Goal: Information Seeking & Learning: Learn about a topic

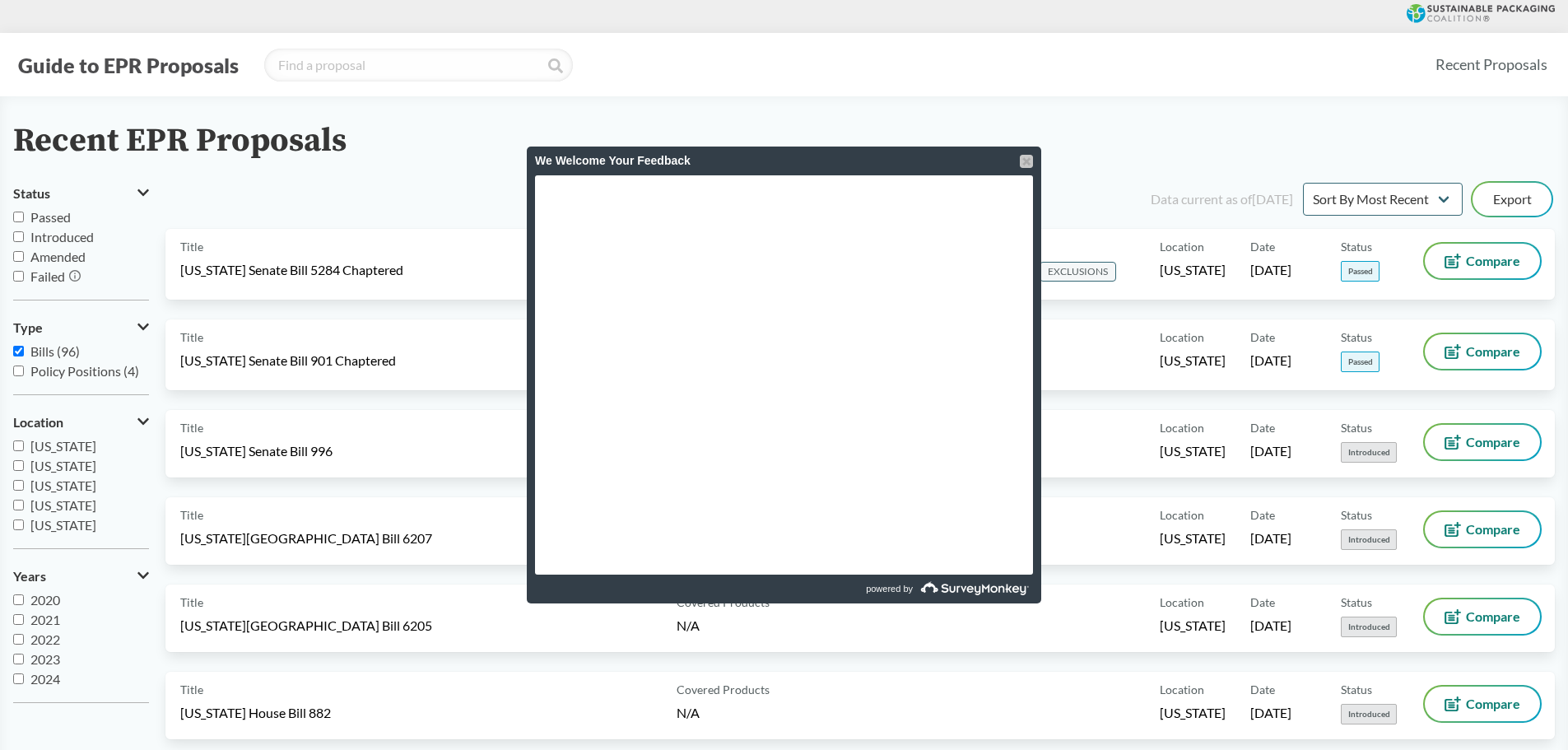
click at [1029, 155] on div at bounding box center [1026, 161] width 13 height 13
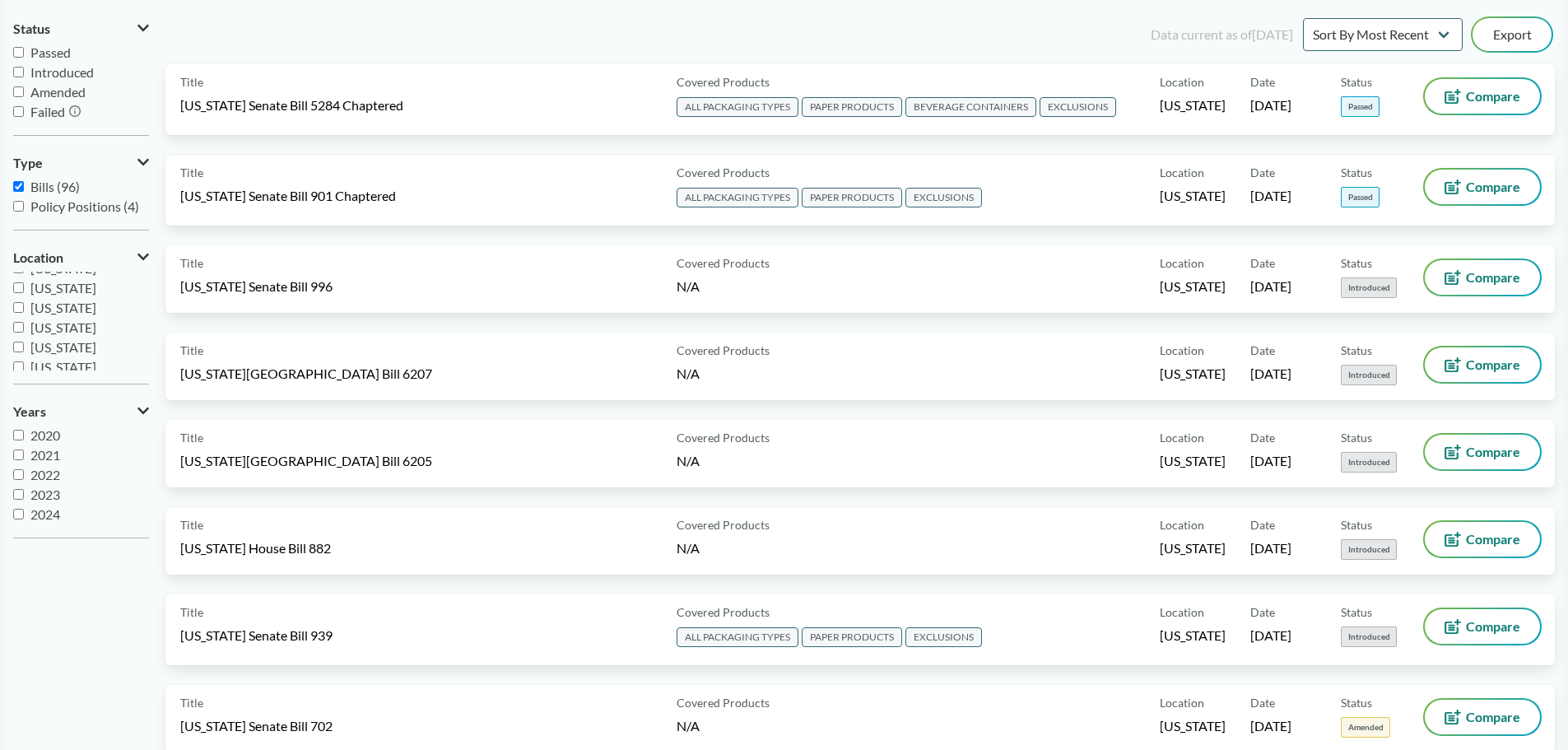
scroll to position [247, 0]
click at [13, 332] on input "[US_STATE]" at bounding box center [18, 330] width 11 height 11
checkbox input "true"
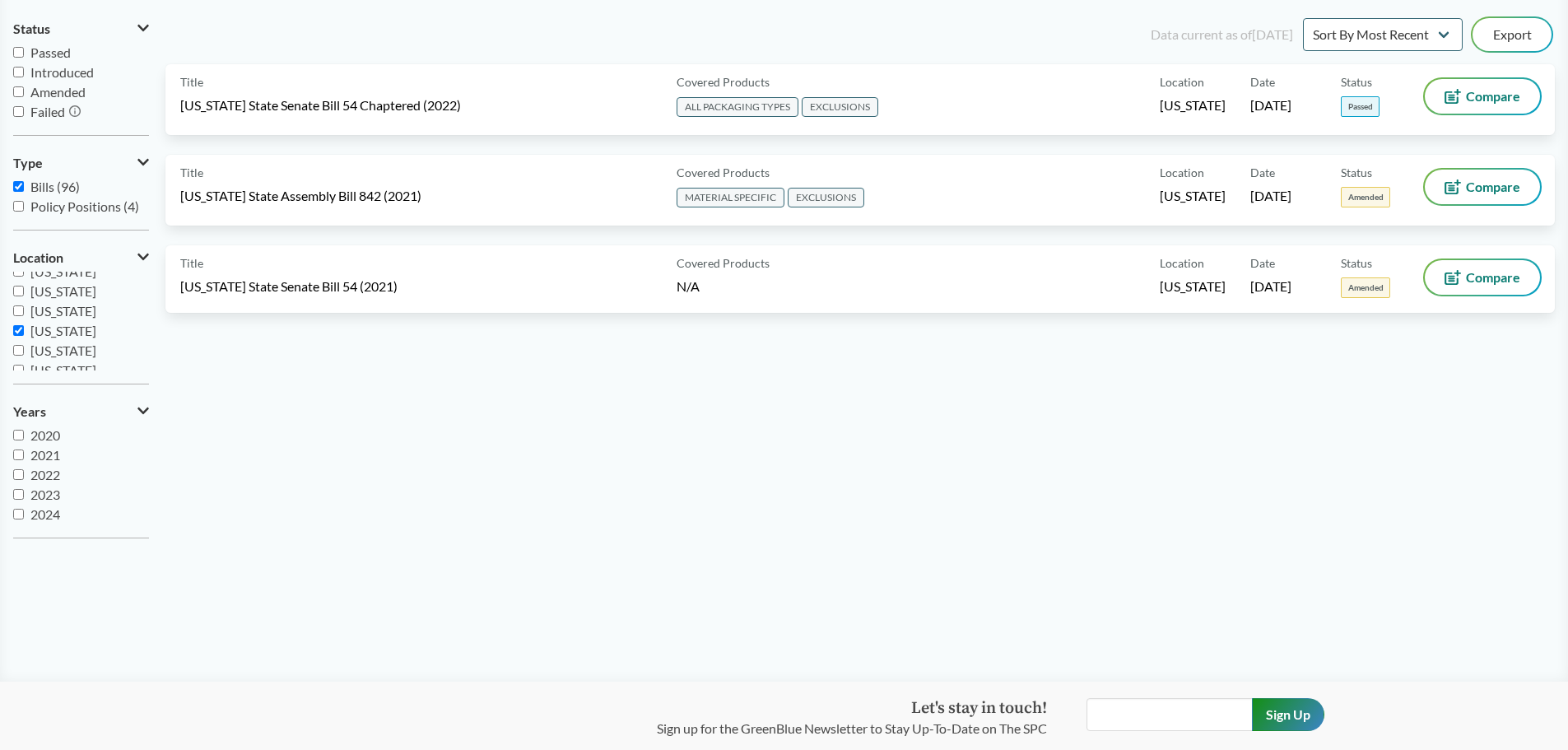
click at [487, 476] on div "Data current as of [DATE] Sort By Most Recent Sort By Status Export Title [US_S…" at bounding box center [860, 283] width 1389 height 537
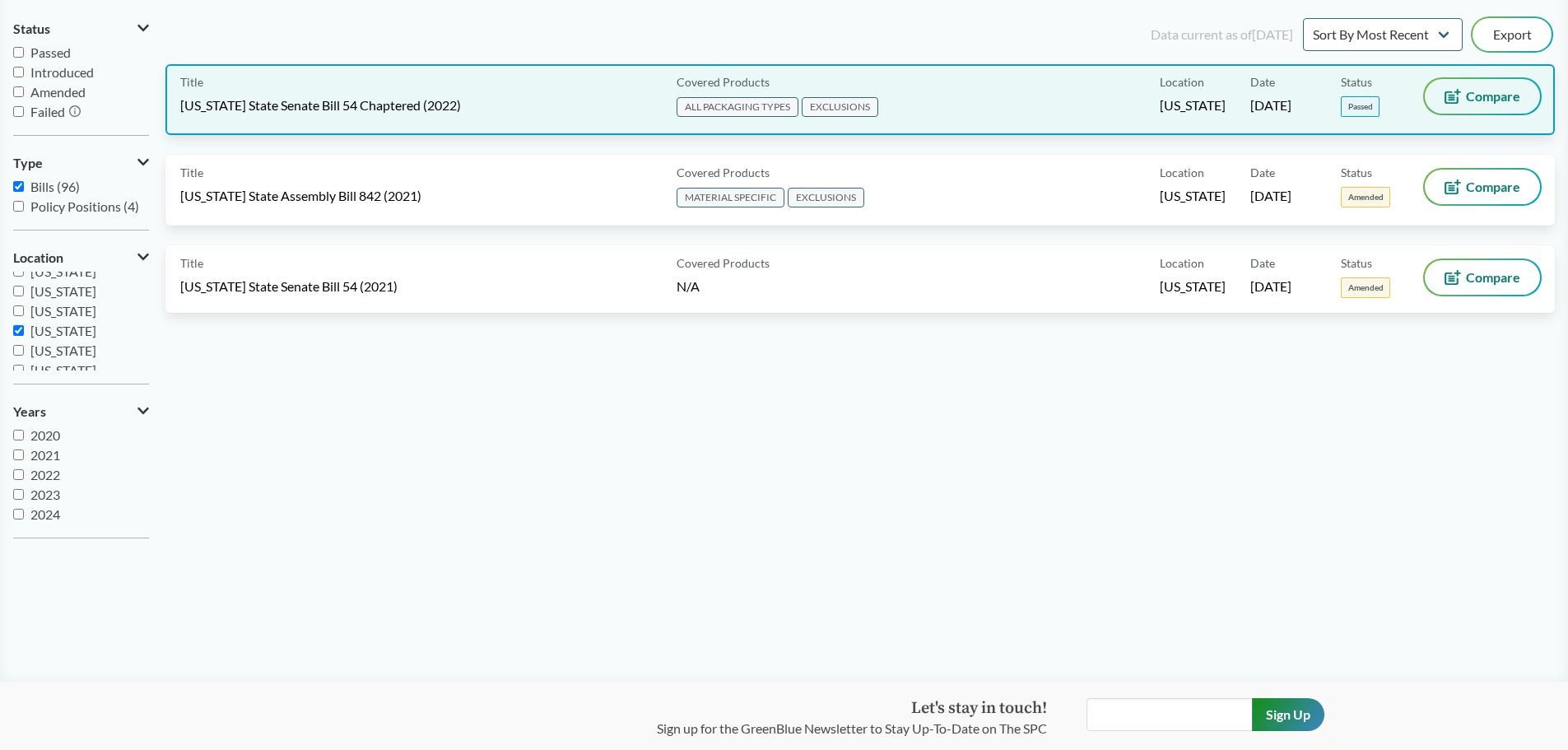
click at [1440, 99] on button "Compare" at bounding box center [1482, 95] width 115 height 34
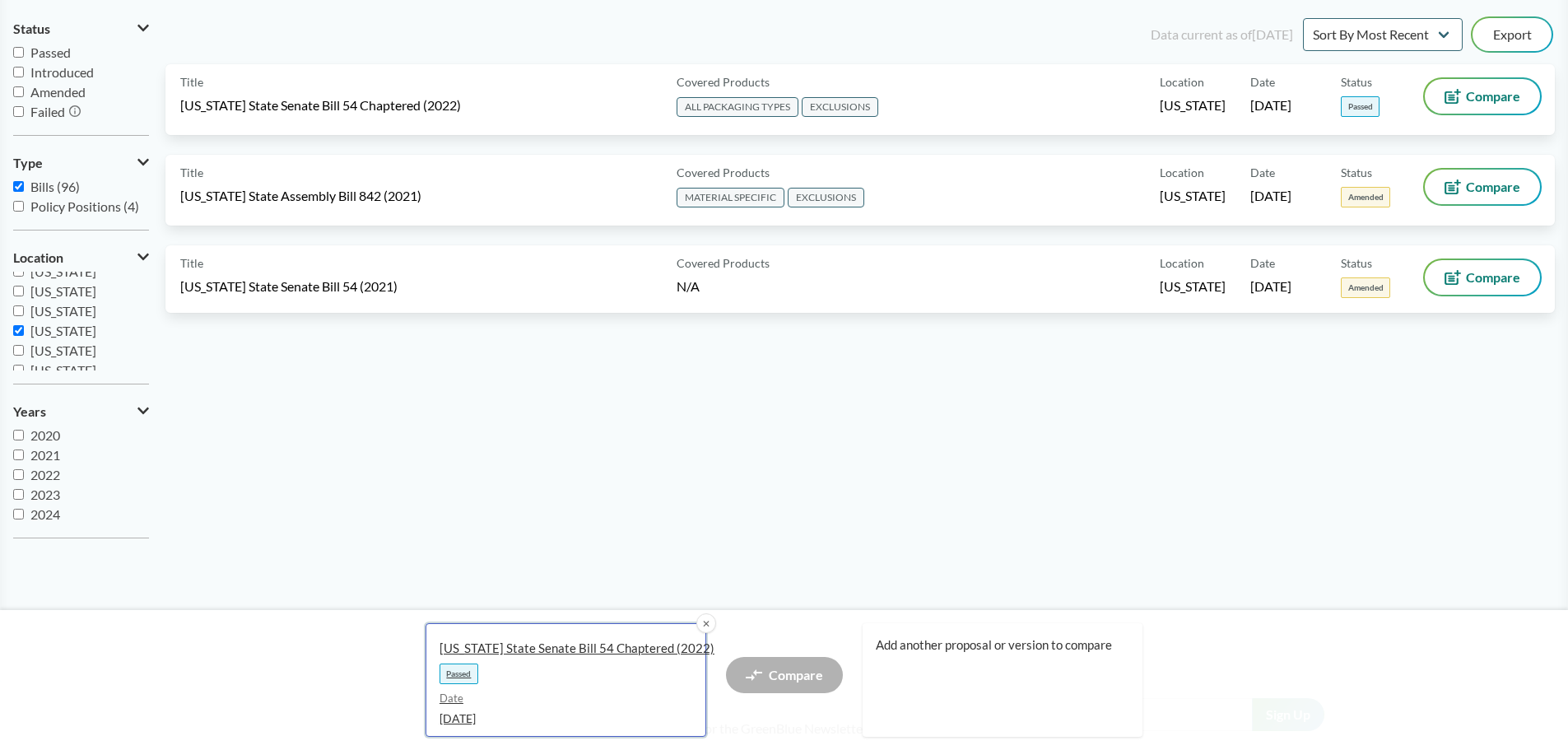
click at [572, 700] on span "Date" at bounding box center [559, 699] width 240 height 17
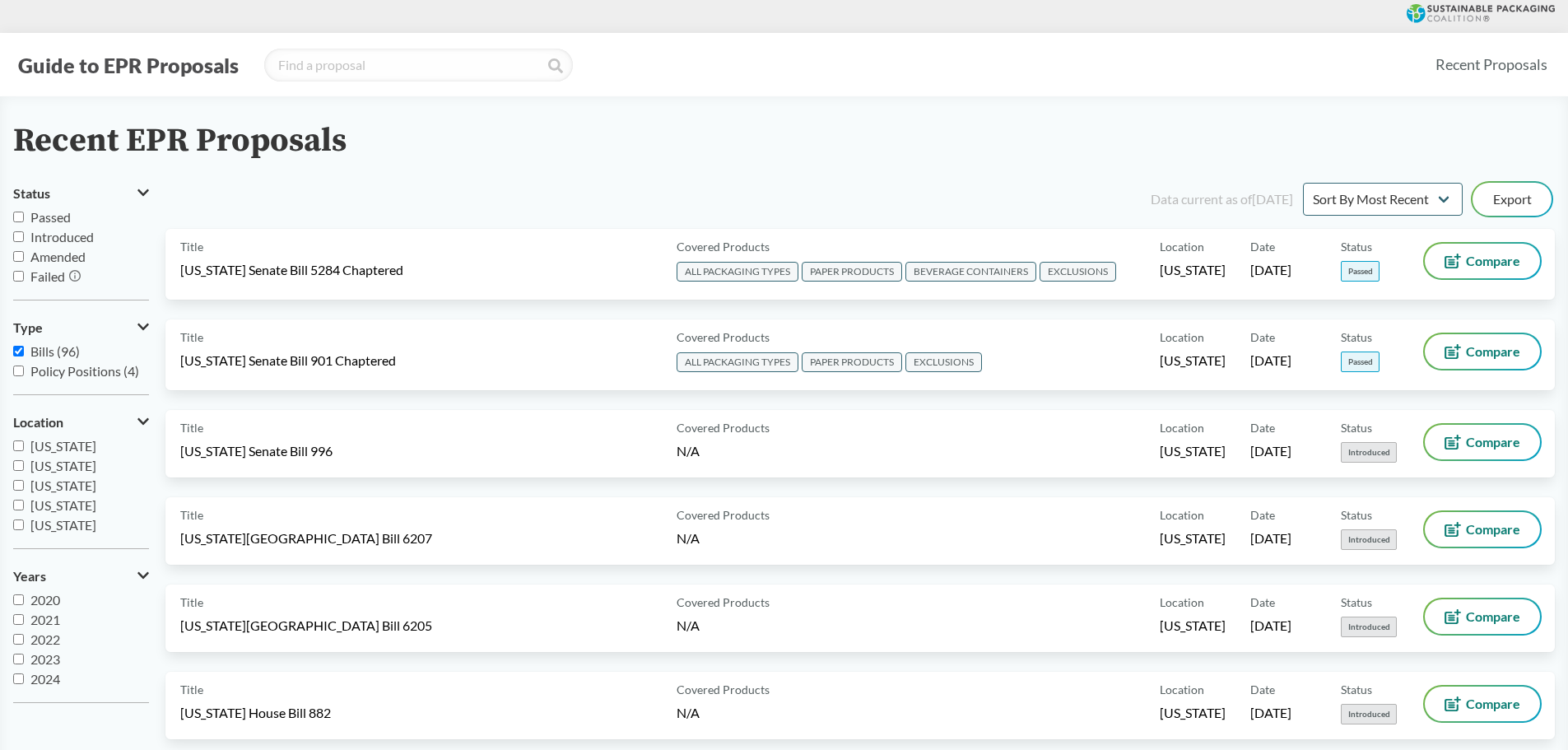
click at [19, 493] on input "[US_STATE]" at bounding box center [18, 495] width 11 height 11
checkbox input "true"
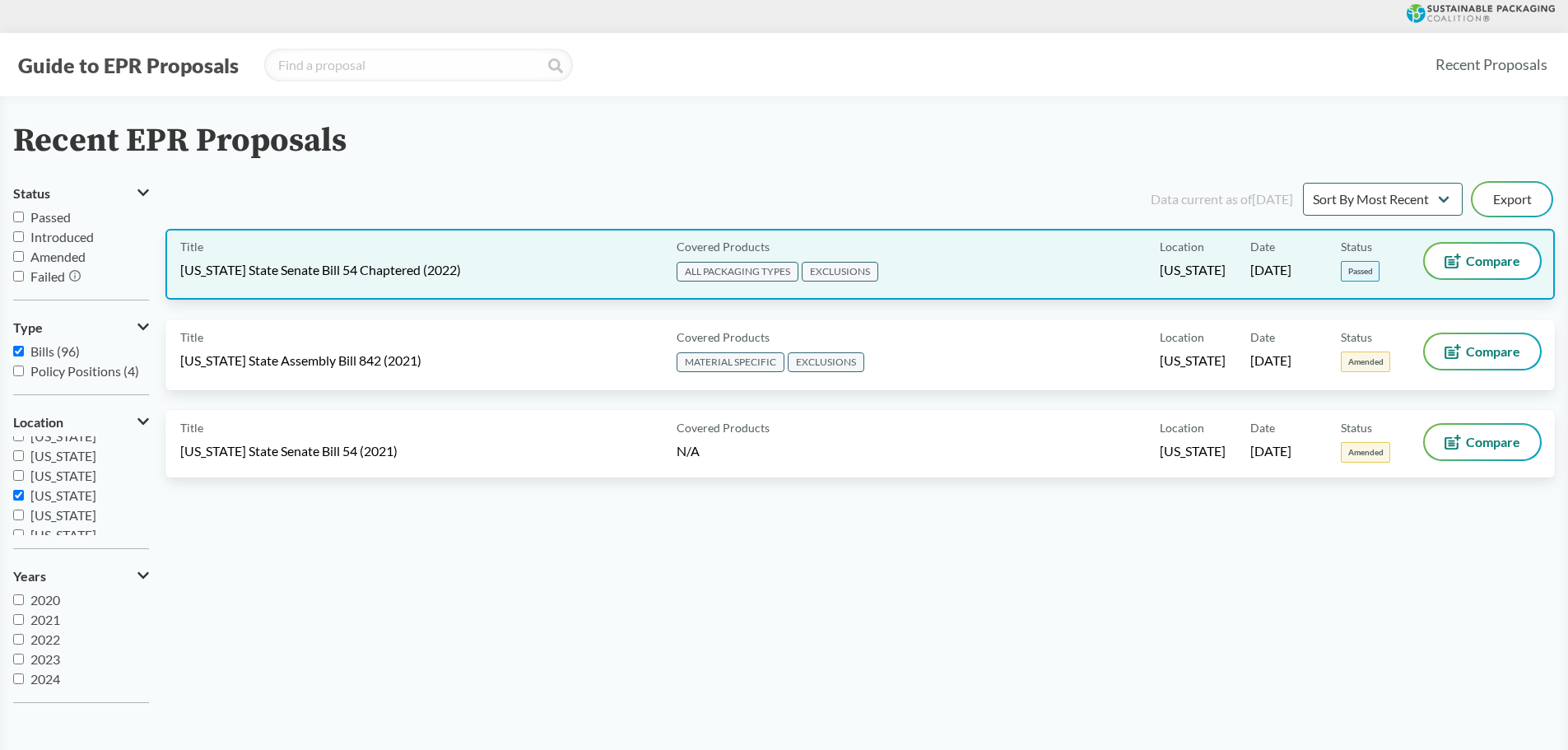
click at [826, 274] on span "EXCLUSIONS" at bounding box center [840, 271] width 77 height 20
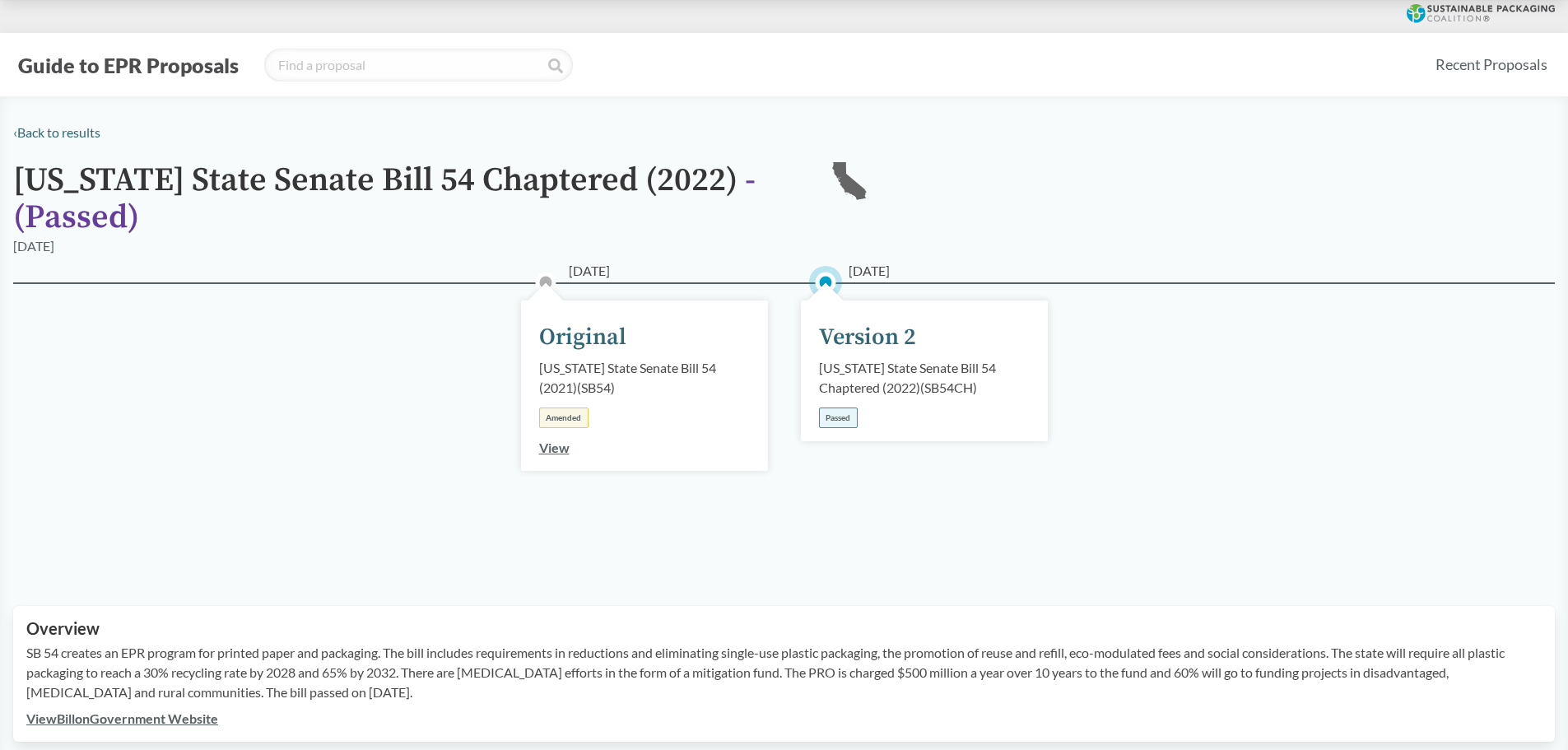
click at [547, 446] on link "View" at bounding box center [554, 447] width 30 height 16
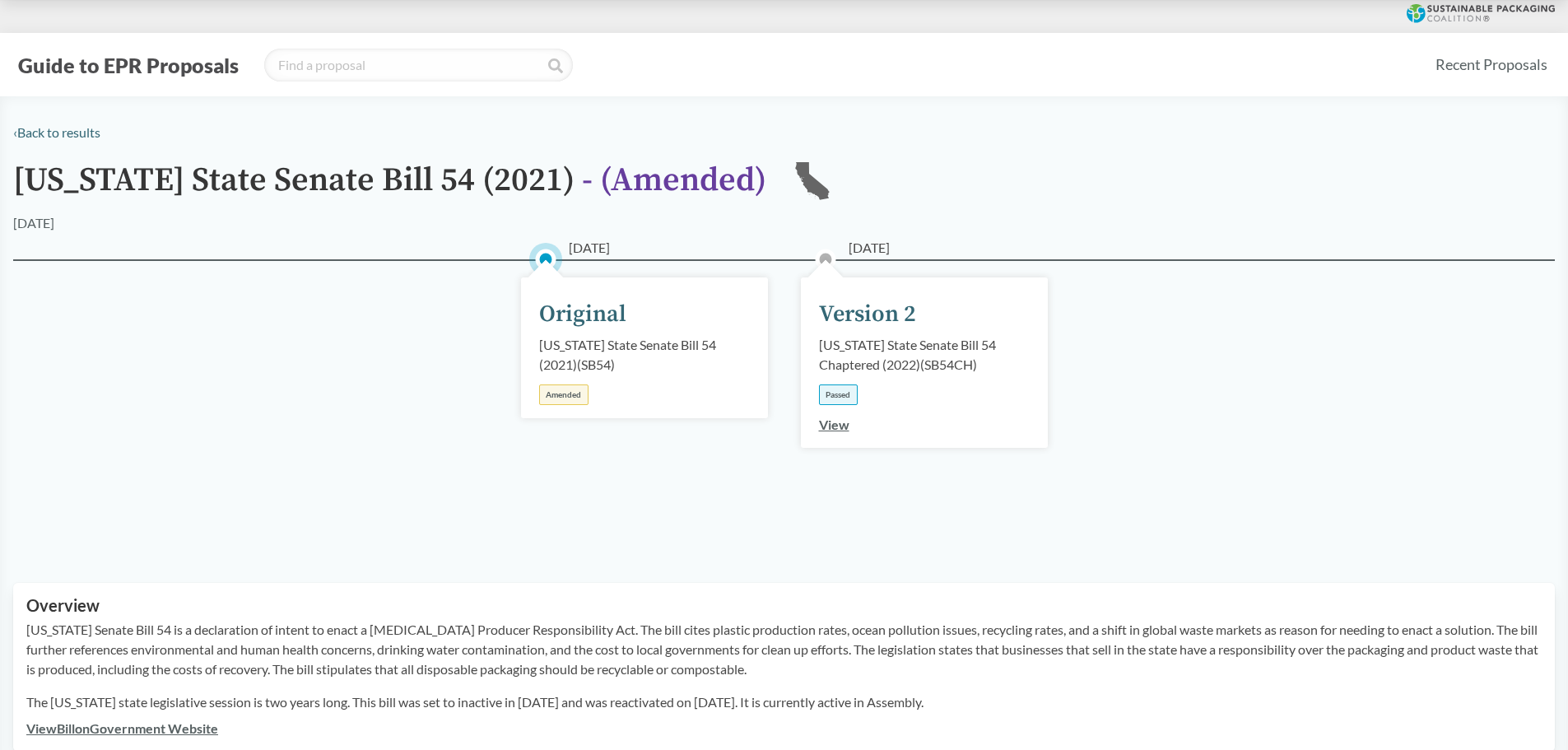
click at [830, 424] on link "View" at bounding box center [834, 425] width 30 height 16
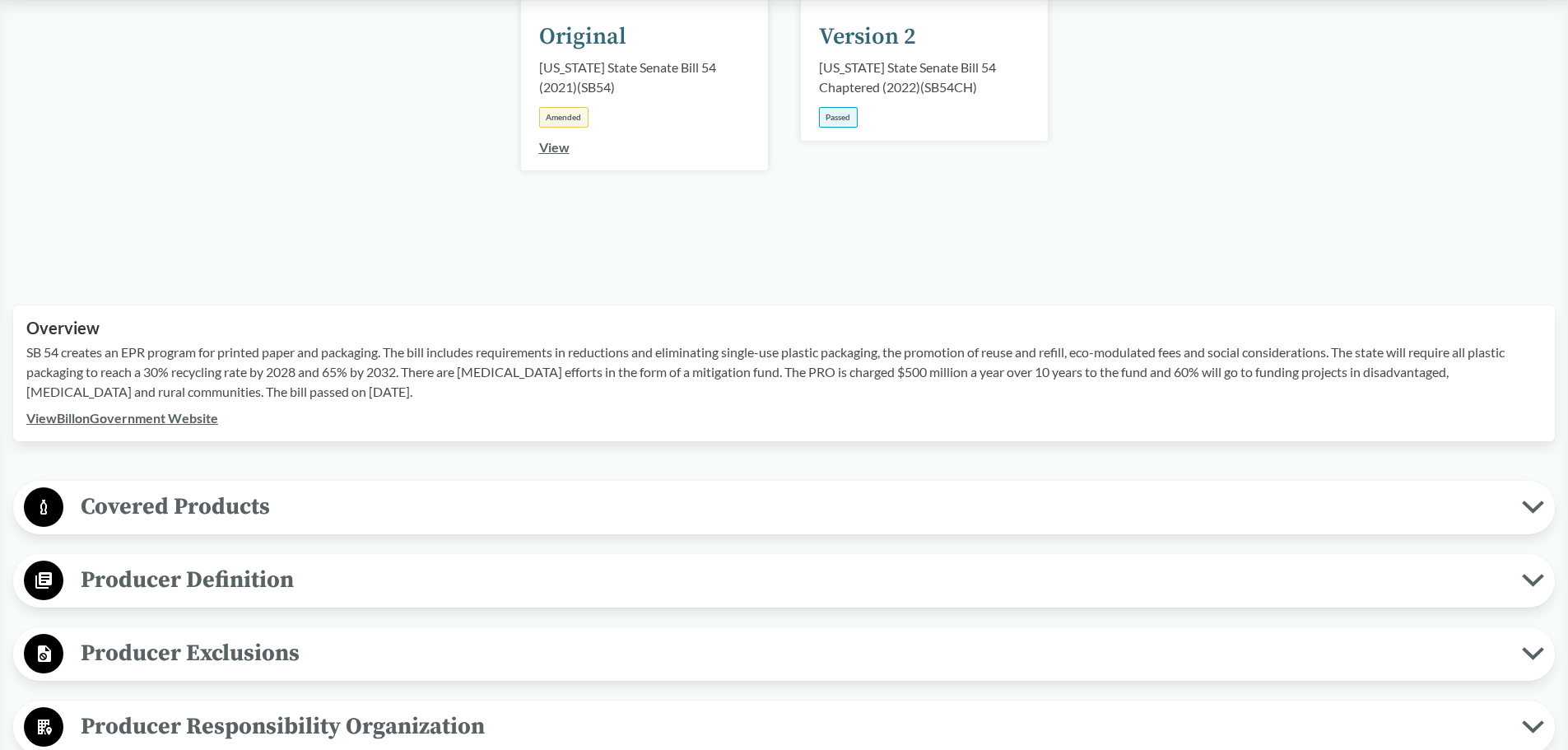
scroll to position [329, 0]
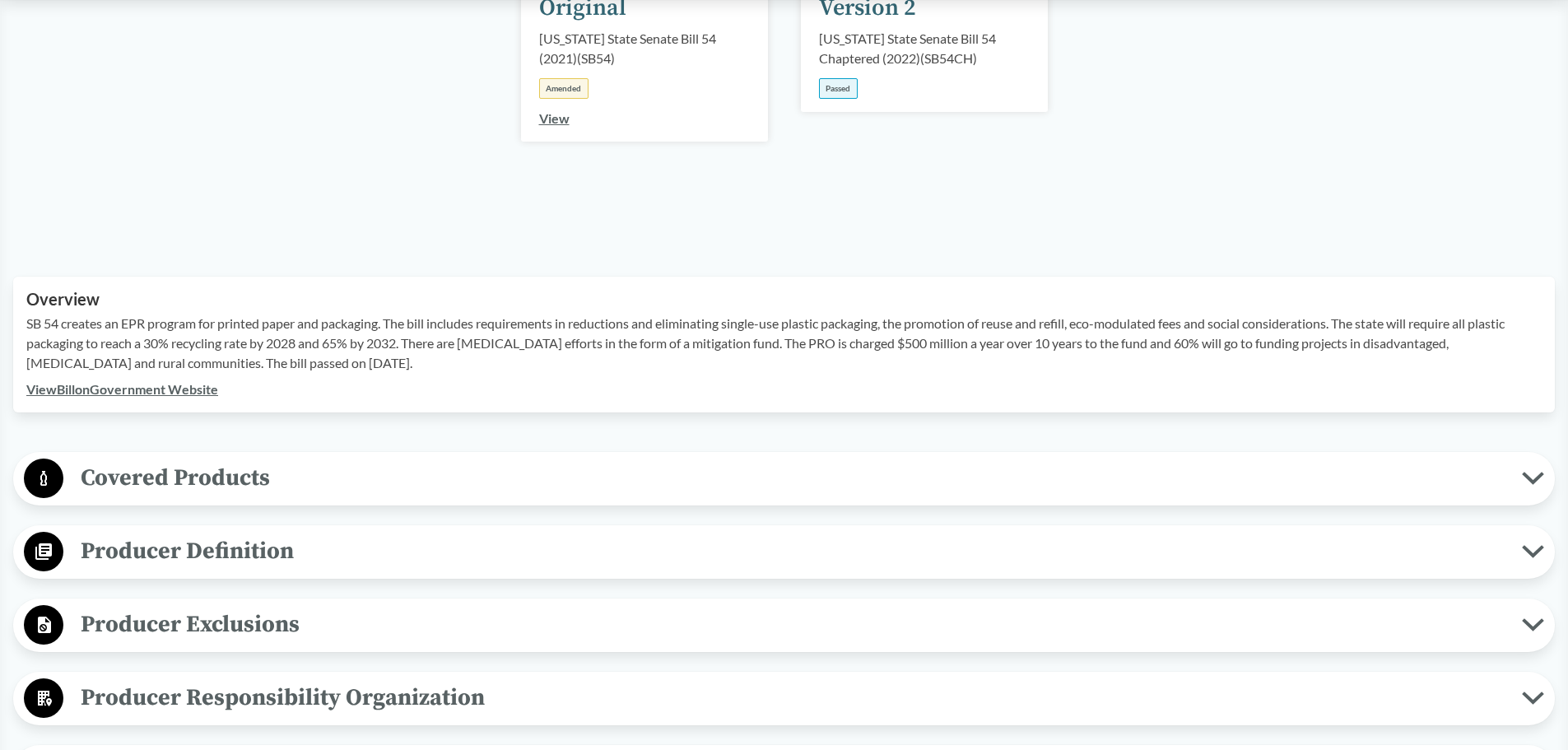
click at [1527, 480] on icon at bounding box center [1533, 478] width 23 height 13
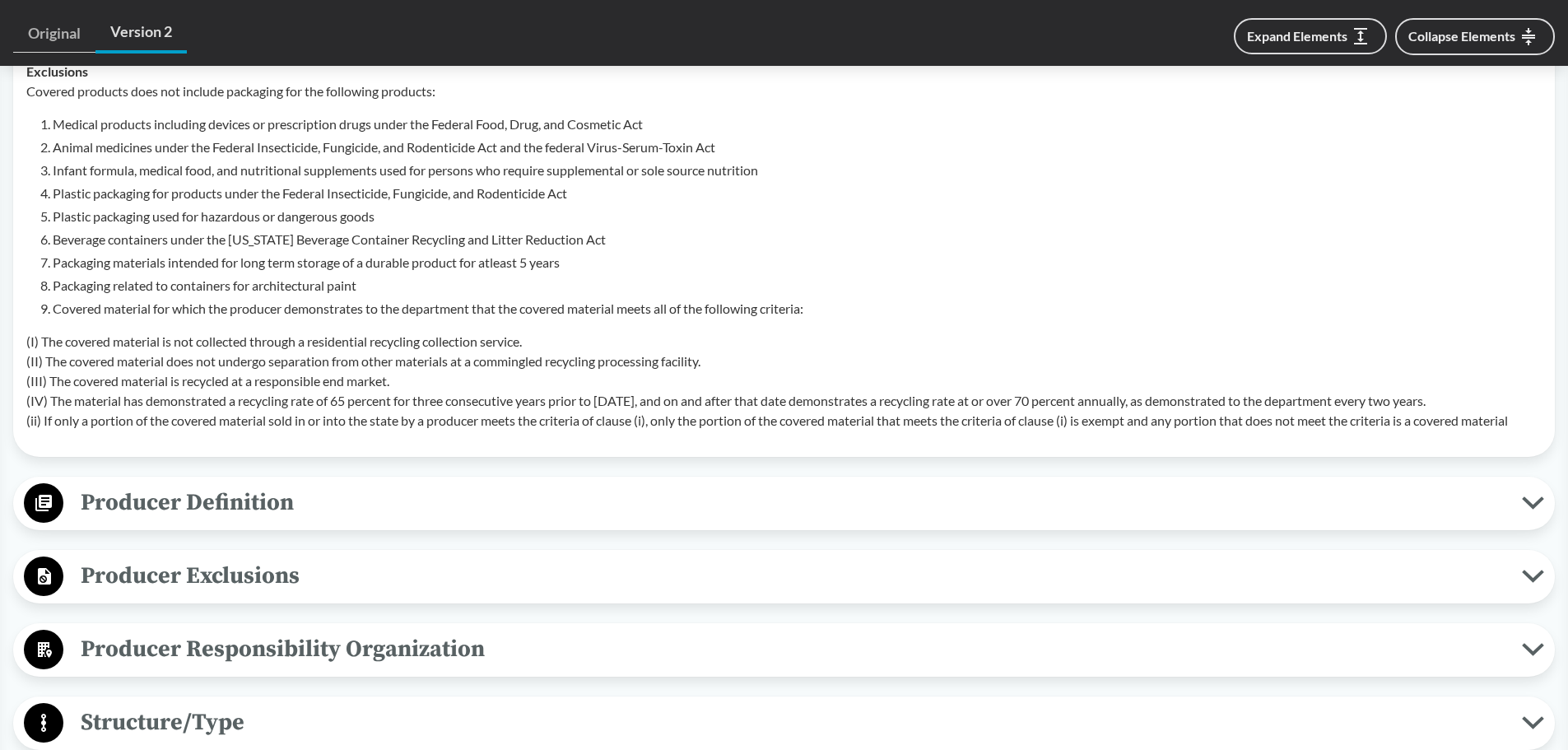
scroll to position [989, 0]
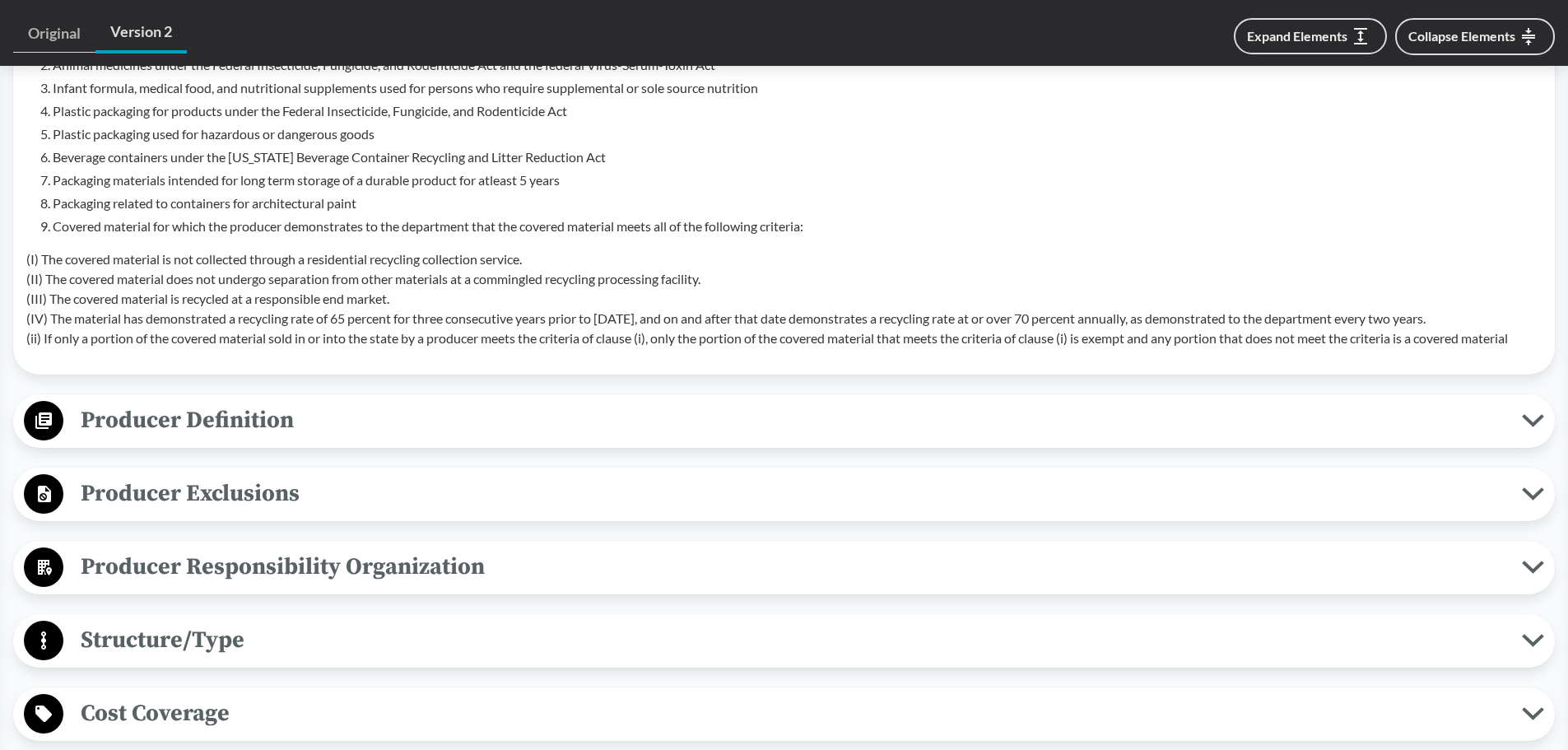
click at [1527, 488] on icon at bounding box center [1533, 493] width 23 height 13
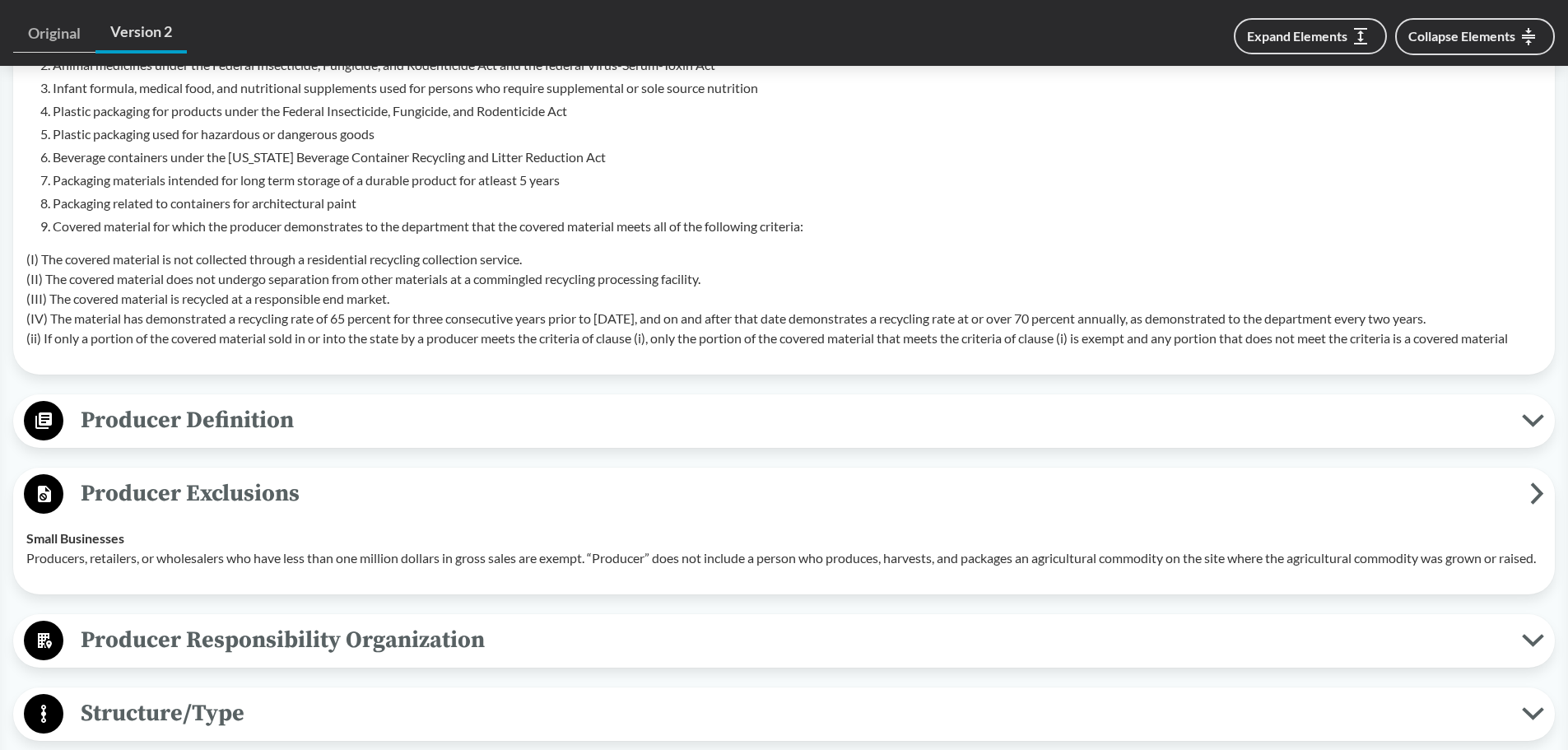
click at [1532, 491] on icon at bounding box center [1538, 493] width 14 height 23
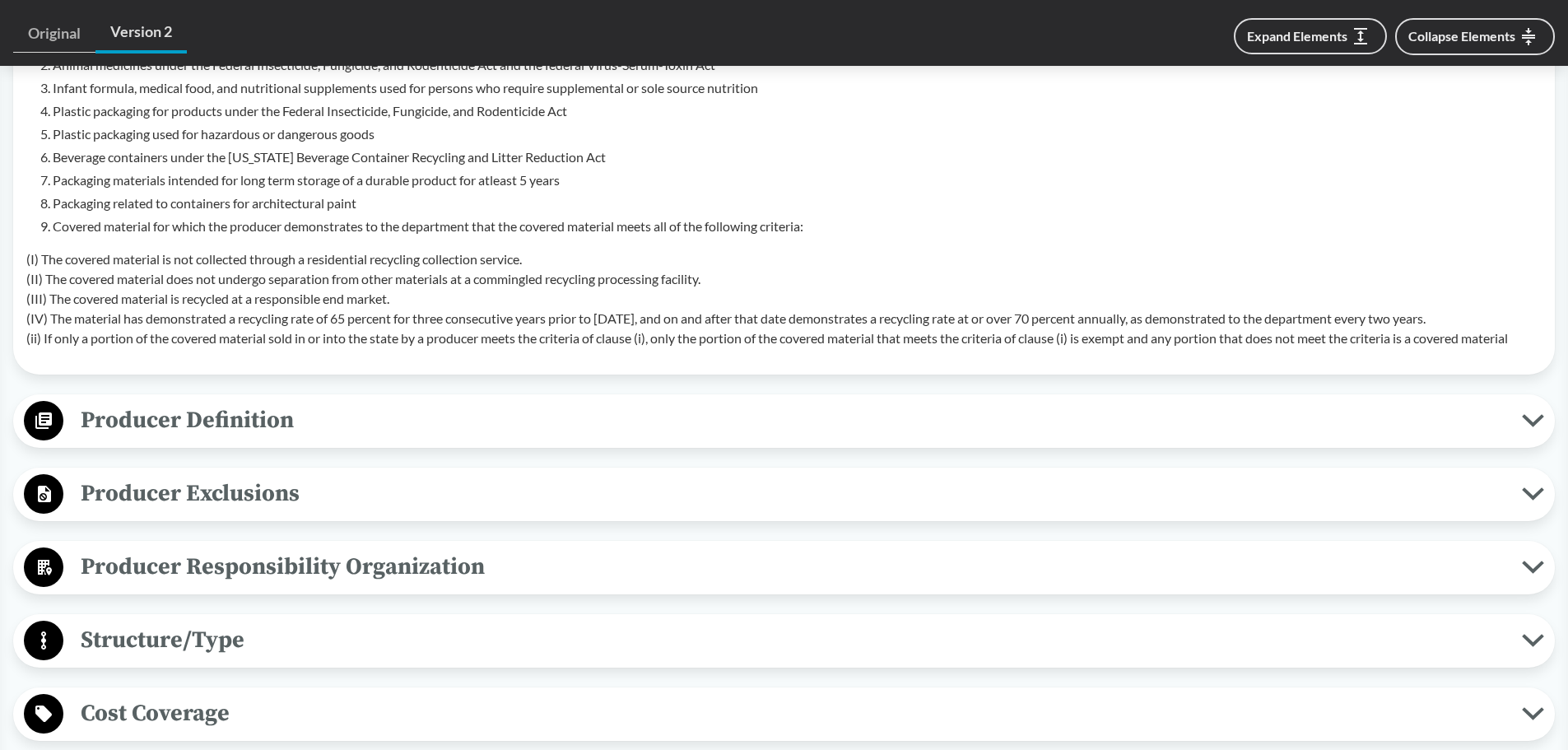
click at [1539, 561] on icon at bounding box center [1533, 567] width 23 height 13
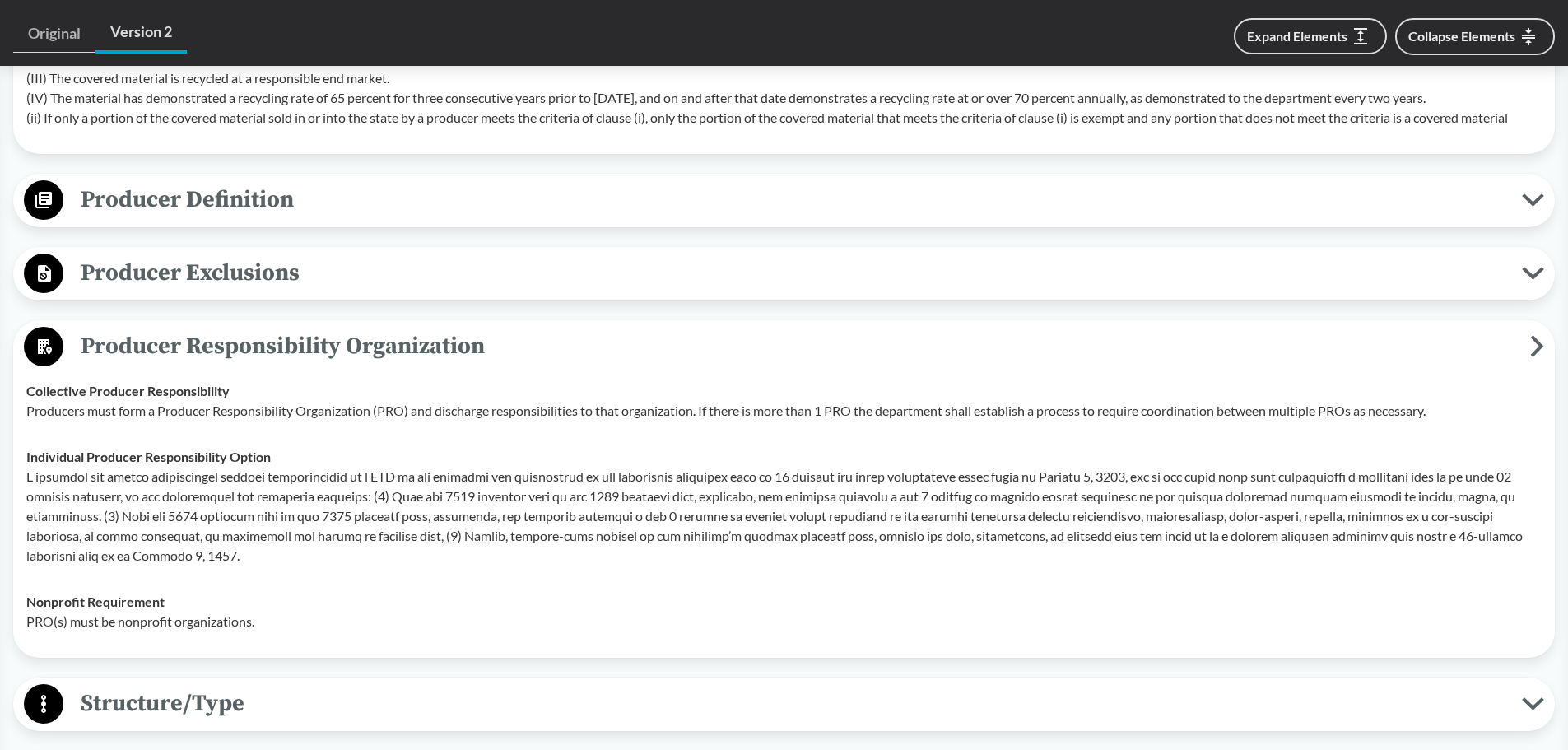
scroll to position [1236, 0]
